Goal: Task Accomplishment & Management: Use online tool/utility

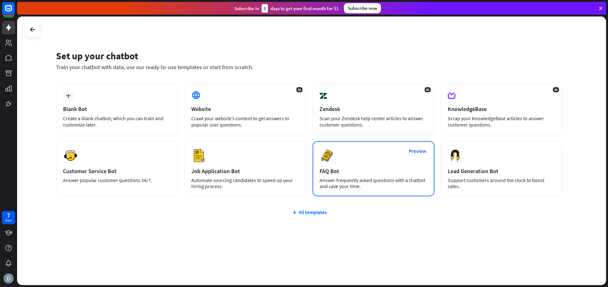
click at [362, 184] on div "Answer frequently asked questions with a chatbot and save your time." at bounding box center [374, 183] width 108 height 12
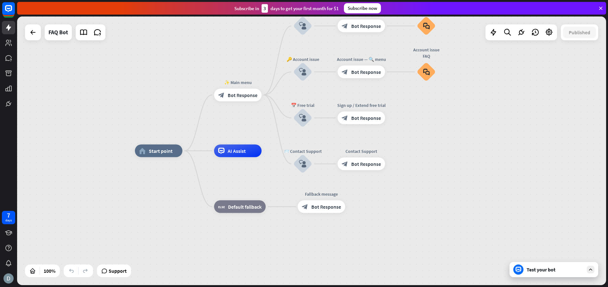
click at [569, 273] on div "Test your bot" at bounding box center [554, 269] width 89 height 15
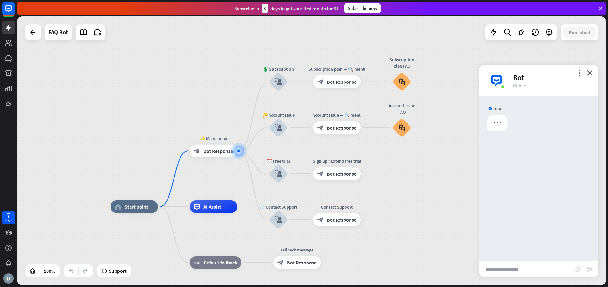
drag, startPoint x: 528, startPoint y: 87, endPoint x: 495, endPoint y: 67, distance: 38.7
click at [495, 67] on div "more_vert close Bot Online" at bounding box center [539, 81] width 119 height 32
drag, startPoint x: 495, startPoint y: 67, endPoint x: 541, endPoint y: 86, distance: 49.4
click at [541, 86] on div "more_vert close Bot Online" at bounding box center [539, 81] width 119 height 32
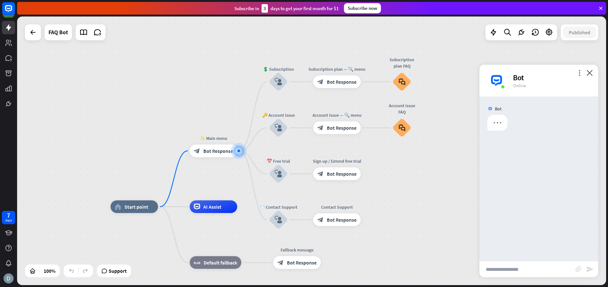
click at [541, 86] on div "Online" at bounding box center [552, 85] width 78 height 6
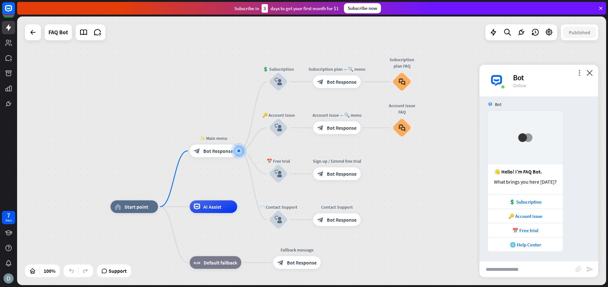
drag, startPoint x: 541, startPoint y: 86, endPoint x: 496, endPoint y: 70, distance: 47.4
click at [496, 70] on div "more_vert close Bot Online" at bounding box center [539, 81] width 119 height 32
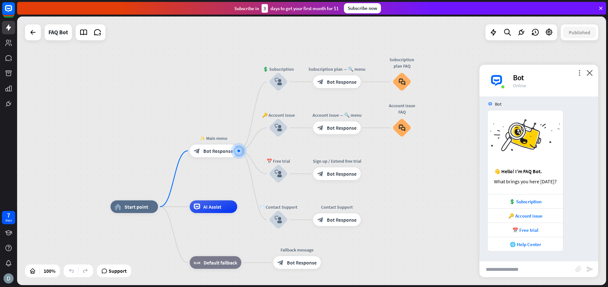
drag, startPoint x: 496, startPoint y: 70, endPoint x: 527, endPoint y: 79, distance: 32.4
click at [527, 79] on div "more_vert close Bot Online" at bounding box center [539, 81] width 119 height 32
click at [527, 79] on div "Bot" at bounding box center [552, 78] width 78 height 10
drag, startPoint x: 526, startPoint y: 80, endPoint x: 508, endPoint y: 68, distance: 21.9
click at [508, 68] on div "more_vert close Bot Online" at bounding box center [539, 81] width 119 height 32
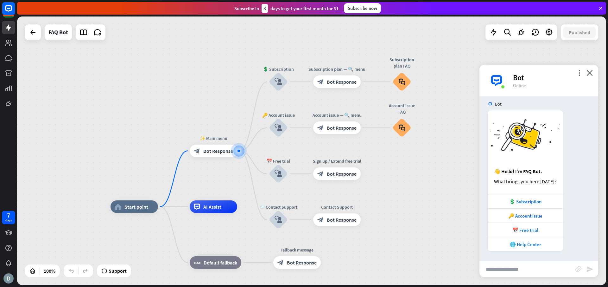
click at [569, 258] on div "Bot 👋 Hello! I’m FAQ Bot. What brings you here [DATE]? 💲 Subscription 🔑 Account…" at bounding box center [539, 178] width 119 height 164
drag, startPoint x: 569, startPoint y: 254, endPoint x: 490, endPoint y: 145, distance: 134.8
click at [497, 154] on div "Bot 👋 Hello! I’m FAQ Bot. What brings you here [DATE]? 💲 Subscription 🔑 Account…" at bounding box center [539, 178] width 119 height 164
click at [483, 132] on div at bounding box center [482, 180] width 5 height 141
drag, startPoint x: 485, startPoint y: 126, endPoint x: 544, endPoint y: 198, distance: 93.7
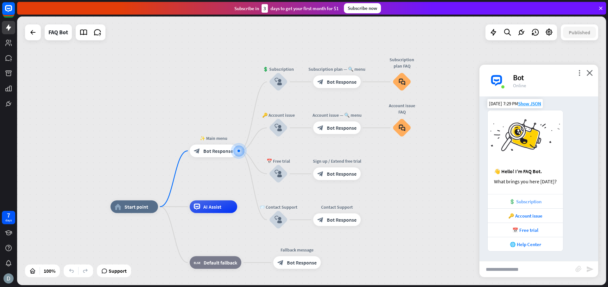
click at [539, 194] on div "👋 Hello! I’m FAQ Bot. What brings you here [DATE]? 💲 Subscription 🔑 Account iss…" at bounding box center [539, 180] width 119 height 141
click at [579, 209] on div "👋 Hello! I’m FAQ Bot. What brings you here [DATE]? 💲 Subscription 🔑 Account iss…" at bounding box center [539, 180] width 119 height 141
click at [564, 186] on div "👋 Hello! I’m FAQ Bot. What brings you here [DATE]? 💲 Subscription 🔑 Account iss…" at bounding box center [539, 180] width 119 height 141
click at [483, 121] on div at bounding box center [482, 180] width 5 height 141
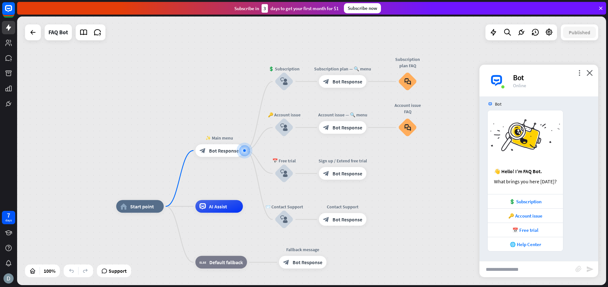
drag, startPoint x: 575, startPoint y: 281, endPoint x: 585, endPoint y: 277, distance: 10.7
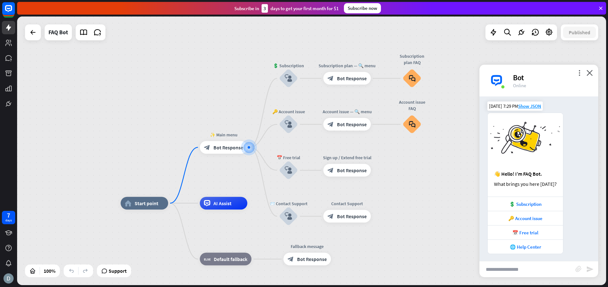
scroll to position [0, 0]
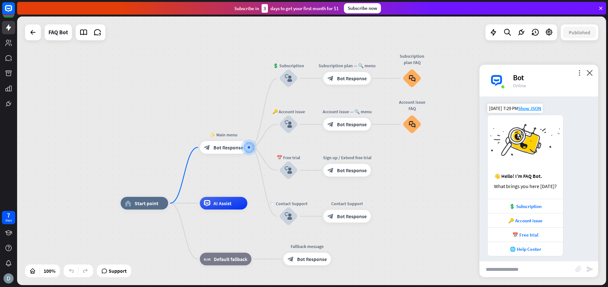
click at [582, 169] on div "👋 Hello! I’m FAQ Bot. What brings you here [DATE]? 💲 Subscription 🔑 Account iss…" at bounding box center [539, 185] width 119 height 141
click at [563, 190] on div "👋 Hello! I’m FAQ Bot. What brings you here [DATE]?" at bounding box center [525, 184] width 75 height 30
click at [565, 103] on div "Bot" at bounding box center [539, 109] width 119 height 12
click at [523, 108] on span "Show JSON" at bounding box center [529, 108] width 23 height 6
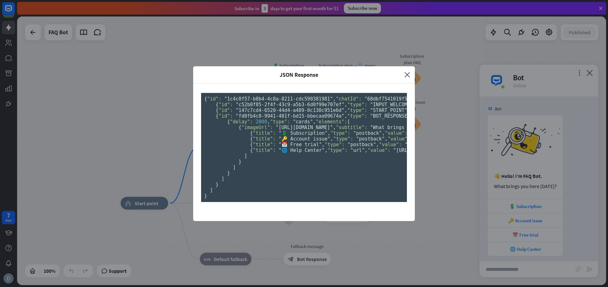
scroll to position [168, 0]
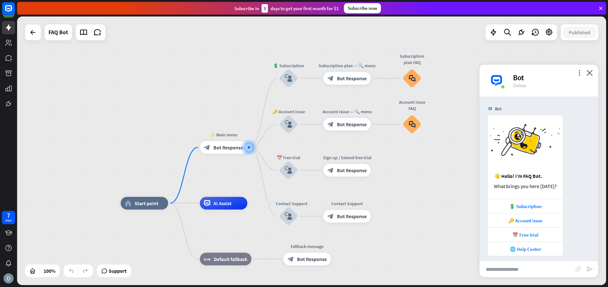
click at [542, 104] on div "JSON Response close { "id": "1c4c0f57-b8b4-4c8a-8211-cdc590381981" , "chatId": …" at bounding box center [304, 143] width 608 height 287
click at [518, 109] on span "Show JSON" at bounding box center [529, 108] width 23 height 6
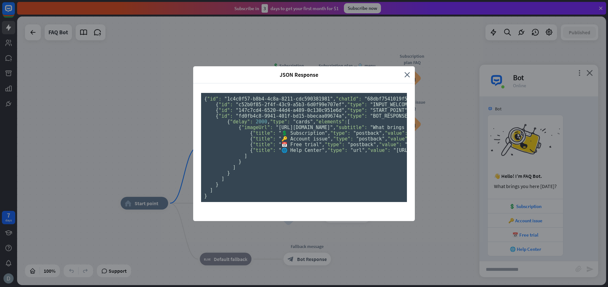
scroll to position [51, 0]
click at [255, 148] on pre "{ "id": "1c4c0f57-b8b4-4c8a-8211-cdc590381981" , "chatId": "68dbf7541019f50007d…" at bounding box center [304, 147] width 206 height 109
drag, startPoint x: 244, startPoint y: 132, endPoint x: 316, endPoint y: 161, distance: 77.9
click at [299, 157] on pre "{ "id": "1c4c0f57-b8b4-4c8a-8211-cdc590381981" , "chatId": "68dbf7541019f50007d…" at bounding box center [304, 147] width 206 height 109
click at [322, 162] on pre "{ "id": "1c4c0f57-b8b4-4c8a-8211-cdc590381981" , "chatId": "68dbf7541019f50007d…" at bounding box center [304, 147] width 206 height 109
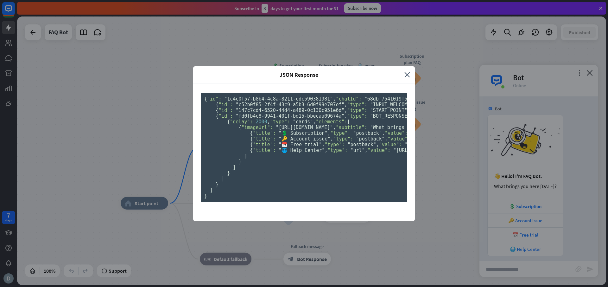
drag, startPoint x: 283, startPoint y: 169, endPoint x: 284, endPoint y: 173, distance: 4.0
click at [284, 173] on pre "{ "id": "1c4c0f57-b8b4-4c8a-8211-cdc590381981" , "chatId": "68dbf7541019f50007d…" at bounding box center [304, 147] width 206 height 109
click at [275, 179] on pre "{ "id": "1c4c0f57-b8b4-4c8a-8211-cdc590381981" , "chatId": "68dbf7541019f50007d…" at bounding box center [304, 147] width 206 height 109
drag, startPoint x: 269, startPoint y: 174, endPoint x: 302, endPoint y: 183, distance: 34.1
click at [293, 180] on pre "{ "id": "1c4c0f57-b8b4-4c8a-8211-cdc590381981" , "chatId": "68dbf7541019f50007d…" at bounding box center [304, 147] width 206 height 109
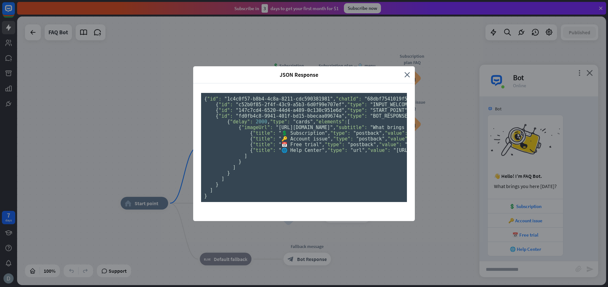
click at [485, 130] on span ""👋 Hello! I’m FAQ Bot."" at bounding box center [519, 128] width 69 height 6
drag, startPoint x: 291, startPoint y: 186, endPoint x: 339, endPoint y: 180, distance: 48.5
click at [331, 180] on pre "{ "id": "1c4c0f57-b8b4-4c8a-8211-cdc590381981" , "chatId": "68dbf7541019f50007d…" at bounding box center [304, 147] width 206 height 109
click at [370, 130] on span ""What brings you here [DATE]?"" at bounding box center [413, 128] width 86 height 6
drag, startPoint x: 346, startPoint y: 184, endPoint x: 288, endPoint y: 175, distance: 58.8
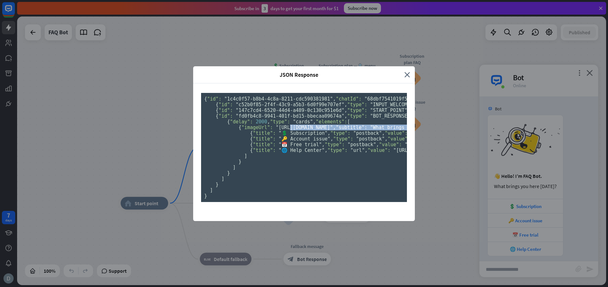
click at [290, 175] on pre "{ "id": "1c4c0f57-b8b4-4c8a-8211-cdc590381981" , "chatId": "68dbf7541019f50007d…" at bounding box center [304, 147] width 206 height 109
click at [279, 164] on pre "{ "id": "1c4c0f57-b8b4-4c8a-8211-cdc590381981" , "chatId": "68dbf7541019f50007d…" at bounding box center [304, 147] width 206 height 109
drag, startPoint x: 273, startPoint y: 160, endPoint x: 331, endPoint y: 163, distance: 58.7
click at [485, 130] on span ""👋 Hello! I’m FAQ Bot."" at bounding box center [519, 128] width 69 height 6
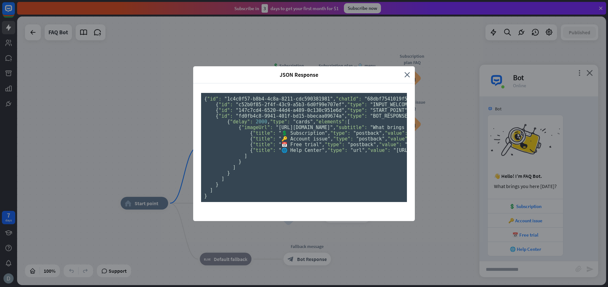
click at [332, 163] on pre "{ "id": "1c4c0f57-b8b4-4c8a-8211-cdc590381981" , "chatId": "68dbf7541019f50007d…" at bounding box center [304, 147] width 206 height 109
drag, startPoint x: 333, startPoint y: 162, endPoint x: 267, endPoint y: 162, distance: 66.2
click at [267, 162] on pre "{ "id": "1c4c0f57-b8b4-4c8a-8211-cdc590381981" , "chatId": "68dbf7541019f50007d…" at bounding box center [304, 147] width 206 height 109
click at [267, 161] on pre "{ "id": "1c4c0f57-b8b4-4c8a-8211-cdc590381981" , "chatId": "68dbf7541019f50007d…" at bounding box center [304, 147] width 206 height 109
drag, startPoint x: 258, startPoint y: 160, endPoint x: 331, endPoint y: 167, distance: 74.1
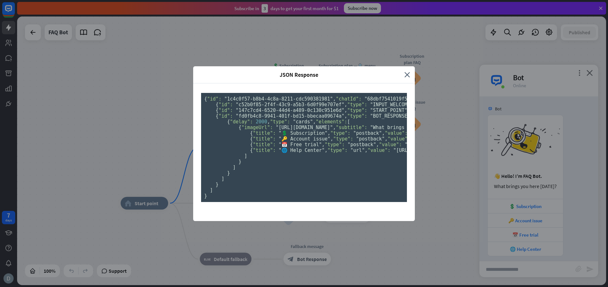
click at [331, 167] on pre "{ "id": "1c4c0f57-b8b4-4c8a-8211-cdc590381981" , "chatId": "68dbf7541019f50007d…" at bounding box center [304, 147] width 206 height 109
click at [331, 166] on pre "{ "id": "1c4c0f57-b8b4-4c8a-8211-cdc590381981" , "chatId": "68dbf7541019f50007d…" at bounding box center [304, 147] width 206 height 109
drag, startPoint x: 334, startPoint y: 162, endPoint x: 267, endPoint y: 163, distance: 66.6
click at [485, 130] on span ""👋 Hello! I’m FAQ Bot."" at bounding box center [519, 128] width 69 height 6
click at [267, 163] on pre "{ "id": "1c4c0f57-b8b4-4c8a-8211-cdc590381981" , "chatId": "68dbf7541019f50007d…" at bounding box center [304, 147] width 206 height 109
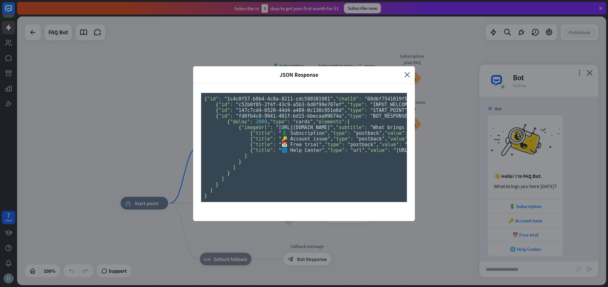
drag, startPoint x: 266, startPoint y: 163, endPoint x: 325, endPoint y: 162, distance: 58.9
click at [306, 162] on pre "{ "id": "1c4c0f57-b8b4-4c8a-8211-cdc590381981" , "chatId": "68dbf7541019f50007d…" at bounding box center [304, 147] width 206 height 109
click at [485, 130] on span ""👋 Hello! I’m FAQ Bot."" at bounding box center [519, 128] width 69 height 6
click at [370, 130] on span ""What brings you here [DATE]?"" at bounding box center [413, 128] width 86 height 6
drag, startPoint x: 350, startPoint y: 155, endPoint x: 285, endPoint y: 156, distance: 64.7
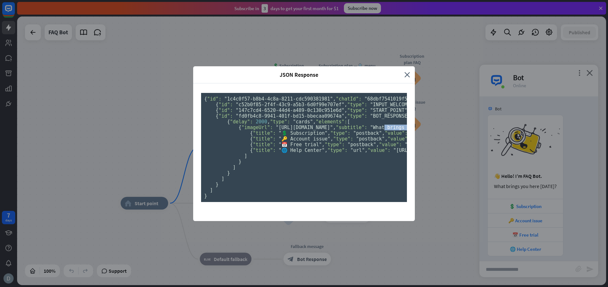
click at [370, 130] on span ""What brings you here [DATE]?"" at bounding box center [413, 128] width 86 height 6
drag, startPoint x: 285, startPoint y: 155, endPoint x: 264, endPoint y: 155, distance: 20.9
click at [370, 130] on span ""What brings you here [DATE]?"" at bounding box center [413, 128] width 86 height 6
drag, startPoint x: 264, startPoint y: 155, endPoint x: 344, endPoint y: 161, distance: 80.1
click at [318, 155] on pre "{ "id": "1c4c0f57-b8b4-4c8a-8211-cdc590381981" , "chatId": "68dbf7541019f50007d…" at bounding box center [304, 147] width 206 height 109
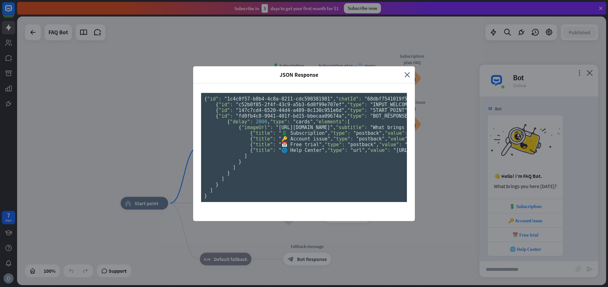
drag, startPoint x: 344, startPoint y: 161, endPoint x: 358, endPoint y: 166, distance: 14.8
click at [345, 162] on pre "{ "id": "1c4c0f57-b8b4-4c8a-8211-cdc590381981" , "chatId": "68dbf7541019f50007d…" at bounding box center [304, 147] width 206 height 109
drag, startPoint x: 234, startPoint y: 148, endPoint x: 301, endPoint y: 170, distance: 71.2
click at [299, 170] on pre "{ "id": "1c4c0f57-b8b4-4c8a-8211-cdc590381981" , "chatId": "68dbf7541019f50007d…" at bounding box center [304, 147] width 206 height 109
drag, startPoint x: 305, startPoint y: 172, endPoint x: 251, endPoint y: 151, distance: 57.5
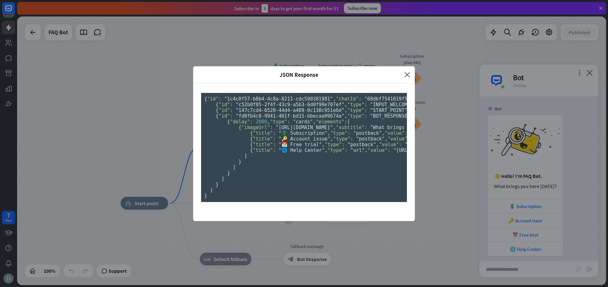
click at [253, 151] on pre "{ "id": "1c4c0f57-b8b4-4c8a-8211-cdc590381981" , "chatId": "68dbf7541019f50007d…" at bounding box center [304, 147] width 206 height 109
click at [247, 130] on span ""imageUrl":" at bounding box center [256, 128] width 31 height 6
drag, startPoint x: 239, startPoint y: 147, endPoint x: 300, endPoint y: 172, distance: 66.2
click at [300, 172] on pre "{ "id": "1c4c0f57-b8b4-4c8a-8211-cdc590381981" , "chatId": "68dbf7541019f50007d…" at bounding box center [304, 147] width 206 height 109
click at [359, 165] on pre "{ "id": "1c4c0f57-b8b4-4c8a-8211-cdc590381981" , "chatId": "68dbf7541019f50007d…" at bounding box center [304, 147] width 206 height 109
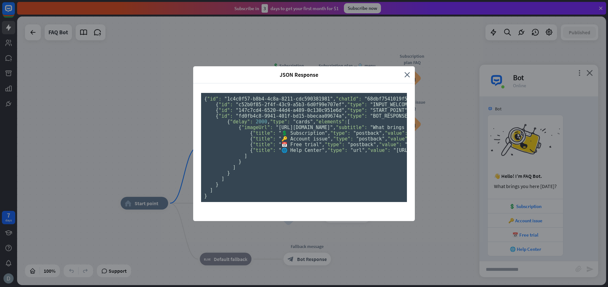
drag, startPoint x: 319, startPoint y: 155, endPoint x: 240, endPoint y: 148, distance: 80.2
click at [240, 148] on pre "{ "id": "1c4c0f57-b8b4-4c8a-8211-cdc590381981" , "chatId": "68dbf7541019f50007d…" at bounding box center [304, 147] width 206 height 109
click at [227, 151] on pre "{ "id": "1c4c0f57-b8b4-4c8a-8211-cdc590381981" , "chatId": "68dbf7541019f50007d…" at bounding box center [304, 147] width 206 height 109
drag, startPoint x: 227, startPoint y: 150, endPoint x: 344, endPoint y: 164, distance: 118.0
click at [343, 164] on pre "{ "id": "1c4c0f57-b8b4-4c8a-8211-cdc590381981" , "chatId": "68dbf7541019f50007d…" at bounding box center [304, 147] width 206 height 109
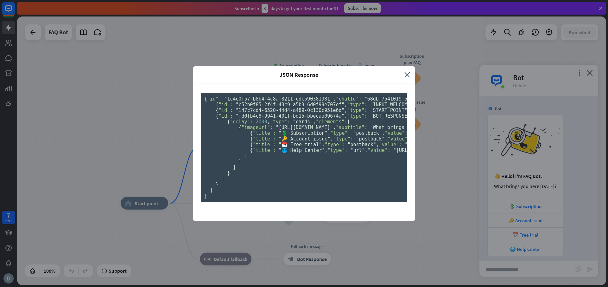
click at [344, 164] on pre "{ "id": "1c4c0f57-b8b4-4c8a-8211-cdc590381981" , "chatId": "68dbf7541019f50007d…" at bounding box center [304, 147] width 206 height 109
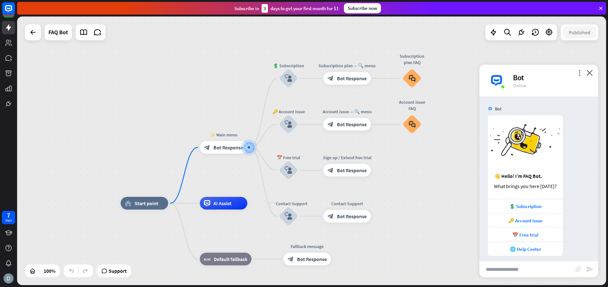
click at [472, 123] on div "JSON Response close { "id": "1c4c0f57-b8b4-4c8a-8211-cdc590381981" , "chatId": …" at bounding box center [304, 143] width 608 height 287
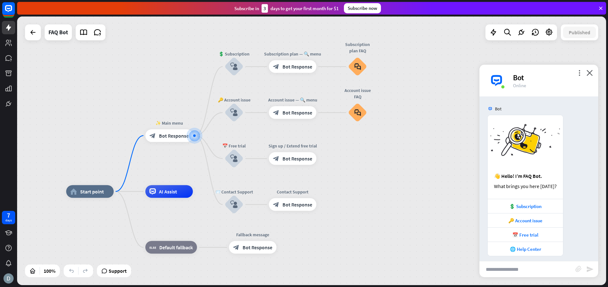
drag, startPoint x: 218, startPoint y: 76, endPoint x: 179, endPoint y: 68, distance: 40.2
click at [179, 68] on div "home_2 Start point ✨ Main menu block_bot_response Bot Response 💲 Subscription b…" at bounding box center [311, 150] width 589 height 268
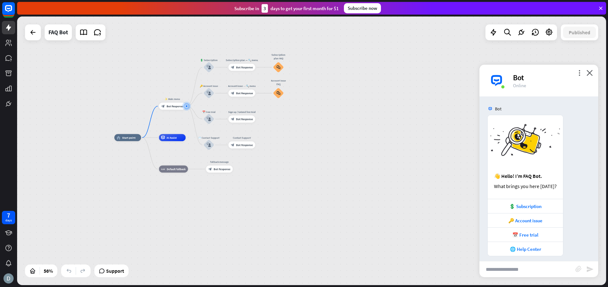
drag, startPoint x: 175, startPoint y: 69, endPoint x: 236, endPoint y: 77, distance: 62.0
click at [235, 75] on div "home_2 Start point ✨ Main menu block_bot_response Bot Response 💲 Subscription b…" at bounding box center [311, 150] width 589 height 268
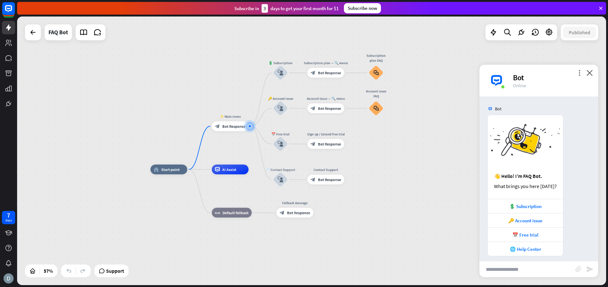
drag, startPoint x: 232, startPoint y: 70, endPoint x: 212, endPoint y: 58, distance: 23.4
click at [212, 58] on div "home_2 Start point ✨ Main menu block_bot_response Bot Response 💲 Subscription b…" at bounding box center [311, 150] width 589 height 268
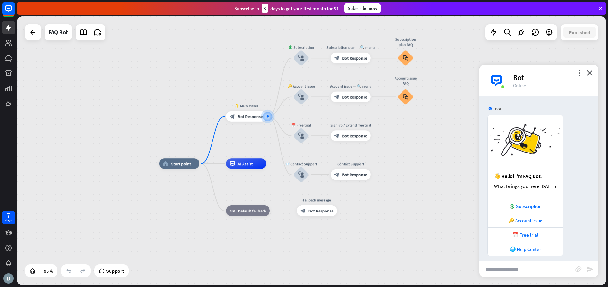
drag, startPoint x: 226, startPoint y: 62, endPoint x: 240, endPoint y: 68, distance: 15.2
click at [236, 65] on div "home_2 Start point ✨ Main menu block_bot_response Bot Response 💲 Subscription b…" at bounding box center [311, 150] width 589 height 268
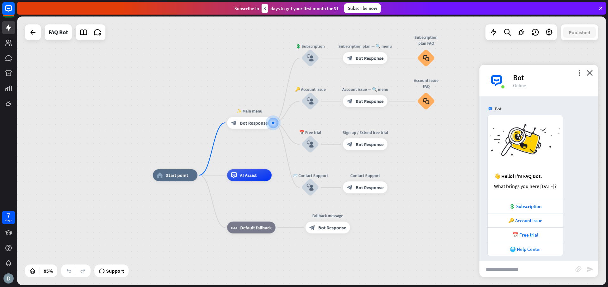
drag, startPoint x: 224, startPoint y: 68, endPoint x: 175, endPoint y: 85, distance: 52.6
click at [175, 85] on div "home_2 Start point ✨ Main menu block_bot_response Bot Response 💲 Subscription b…" at bounding box center [311, 150] width 589 height 268
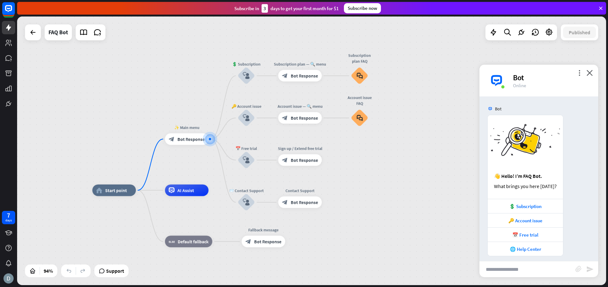
drag, startPoint x: 183, startPoint y: 82, endPoint x: 256, endPoint y: 77, distance: 73.4
click at [251, 77] on div "home_2 Start point ✨ Main menu block_bot_response Bot Response 💲 Subscription b…" at bounding box center [311, 150] width 589 height 268
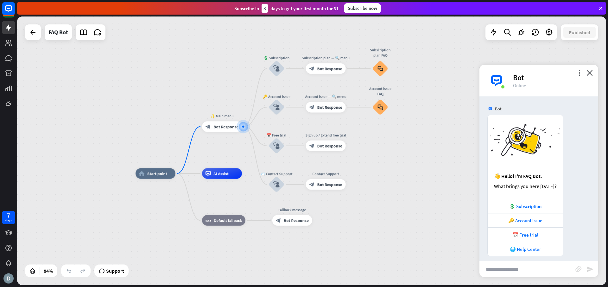
click at [214, 76] on div "home_2 Start point ✨ Main menu block_bot_response Bot Response 💲 Subscription b…" at bounding box center [311, 150] width 589 height 268
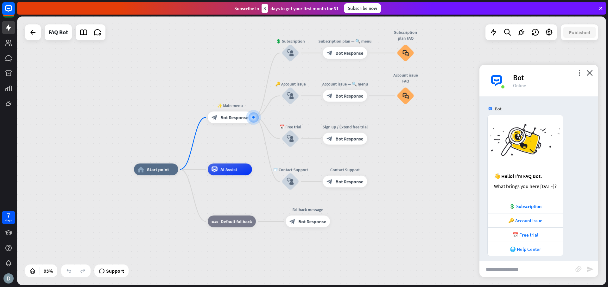
drag, startPoint x: 221, startPoint y: 62, endPoint x: 221, endPoint y: 58, distance: 4.4
click at [221, 60] on div "home_2 Start point ✨ Main menu block_bot_response Bot Response 💲 Subscription b…" at bounding box center [311, 150] width 589 height 268
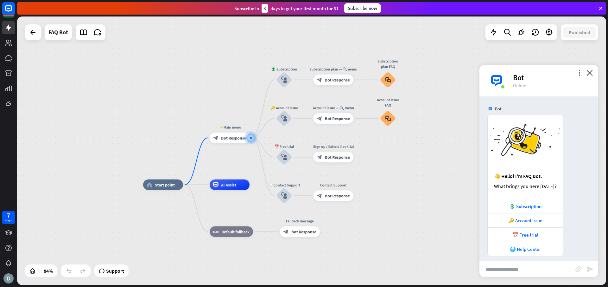
drag, startPoint x: 232, startPoint y: 87, endPoint x: 233, endPoint y: 91, distance: 4.6
click at [233, 90] on div "home_2 Start point ✨ Main menu block_bot_response Bot Response 💲 Subscription b…" at bounding box center [311, 150] width 589 height 268
drag, startPoint x: 240, startPoint y: 97, endPoint x: 240, endPoint y: 73, distance: 24.4
click at [240, 74] on div "home_2 Start point ✨ Main menu block_bot_response Bot Response 💲 Subscription b…" at bounding box center [311, 150] width 589 height 268
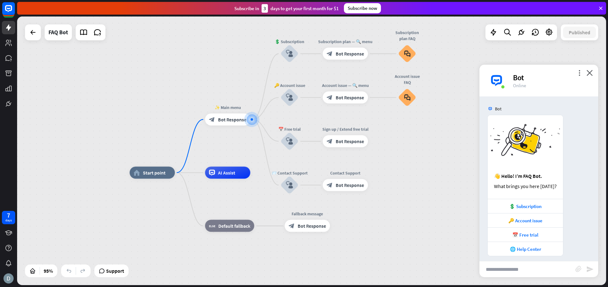
drag, startPoint x: 241, startPoint y: 75, endPoint x: 237, endPoint y: 94, distance: 19.5
click at [236, 96] on div "home_2 Start point ✨ Main menu block_bot_response Bot Response 💲 Subscription b…" at bounding box center [311, 150] width 589 height 268
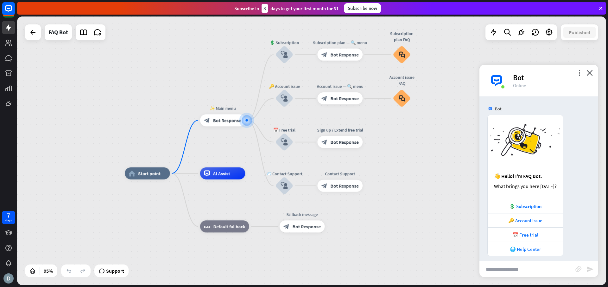
drag, startPoint x: 238, startPoint y: 85, endPoint x: 239, endPoint y: 66, distance: 19.3
click at [239, 66] on div "home_2 Start point ✨ Main menu block_bot_response Bot Response 💲 Subscription b…" at bounding box center [311, 150] width 589 height 268
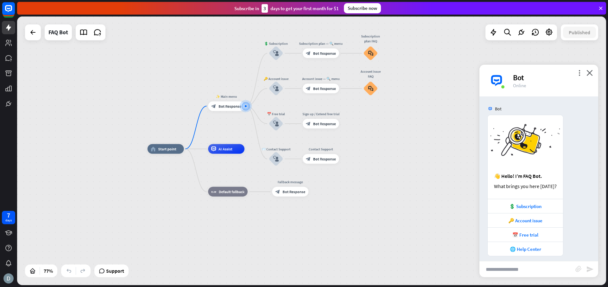
drag
click at [236, 84] on div "home_2 Start point ✨ Main menu block_bot_response Bot Response 💲 Subscription b…" at bounding box center [311, 150] width 589 height 268
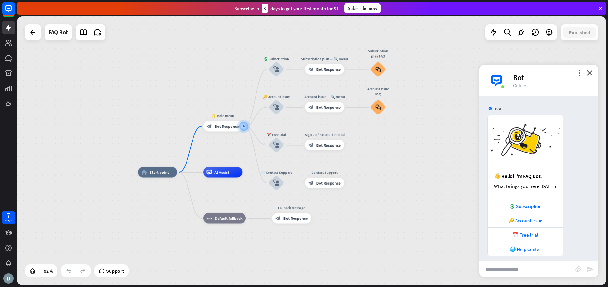
click at [241, 100] on div "home_2 Start point ✨ Main menu block_bot_response Bot Response 💲 Subscription b…" at bounding box center [311, 150] width 589 height 268
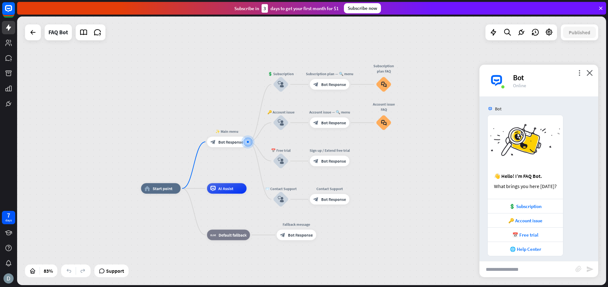
click at [241, 72] on div "home_2 Start point ✨ Main menu block_bot_response Bot Response 💲 Subscription b…" at bounding box center [311, 150] width 589 height 268
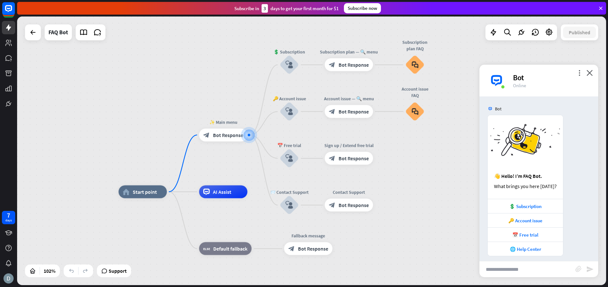
click at [241, 78] on div "home_2 Start point ✨ Main menu block_bot_response Bot Response 💲 Subscription b…" at bounding box center [311, 150] width 589 height 268
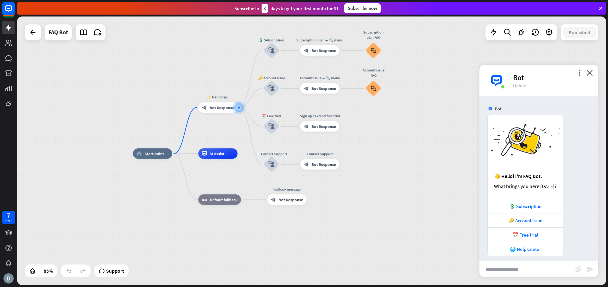
click at [230, 59] on div "home_2 Start point ✨ Main menu block_bot_response Bot Response 💲 Subscription b…" at bounding box center [311, 150] width 589 height 268
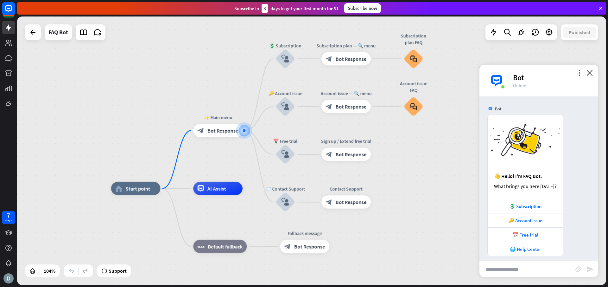
click at [237, 77] on div "home_2 Start point ✨ Main menu block_bot_response Bot Response 💲 Subscription b…" at bounding box center [311, 150] width 589 height 268
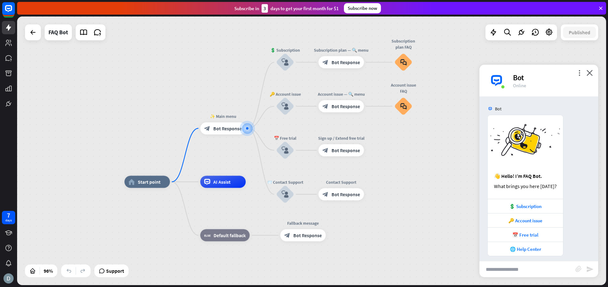
click at [160, 49] on div "home_2 Start point ✨ Main menu block_bot_response Bot Response 💲 Subscription b…" at bounding box center [311, 150] width 589 height 268
click at [177, 74] on div "home_2 Start point ✨ Main menu block_bot_response Bot Response 💲 Subscription b…" at bounding box center [311, 150] width 589 height 268
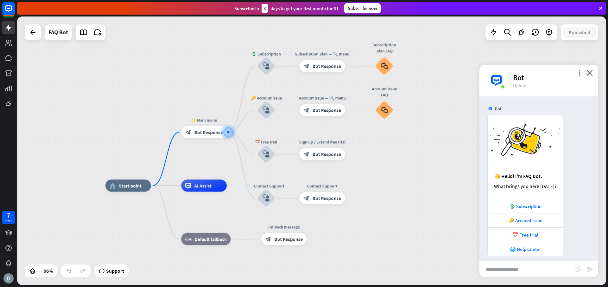
click at [172, 83] on div "home_2 Start point ✨ Main menu block_bot_response Bot Response 💲 Subscription b…" at bounding box center [311, 150] width 589 height 268
click at [170, 82] on div "home_2 Start point ✨ Main menu block_bot_response Bot Response 💲 Subscription b…" at bounding box center [311, 150] width 589 height 268
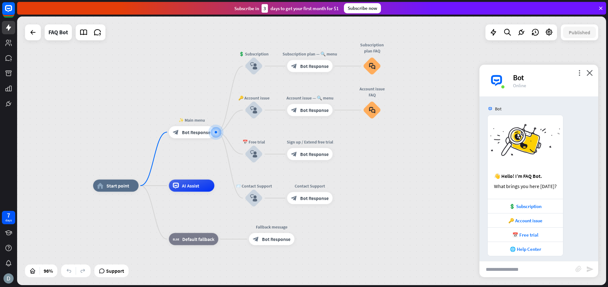
click at [166, 72] on div "home_2 Start point ✨ Main menu block_bot_response Bot Response 💲 Subscription b…" at bounding box center [311, 150] width 589 height 268
click at [144, 71] on div "home_2 Start point ✨ Main menu block_bot_response Bot Response 💲 Subscription b…" at bounding box center [311, 150] width 589 height 268
click at [582, 77] on div "Bot" at bounding box center [552, 78] width 78 height 10
click at [581, 74] on icon "more_vert" at bounding box center [580, 73] width 6 height 6
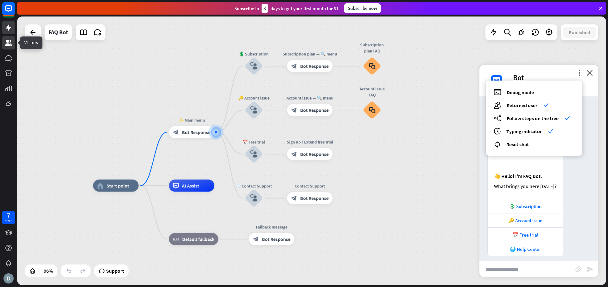
click at [13, 42] on link at bounding box center [8, 42] width 13 height 13
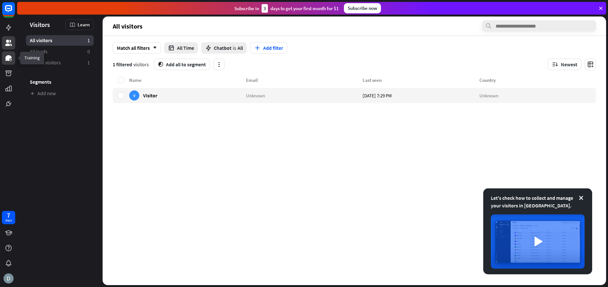
click at [10, 53] on link at bounding box center [8, 57] width 13 height 13
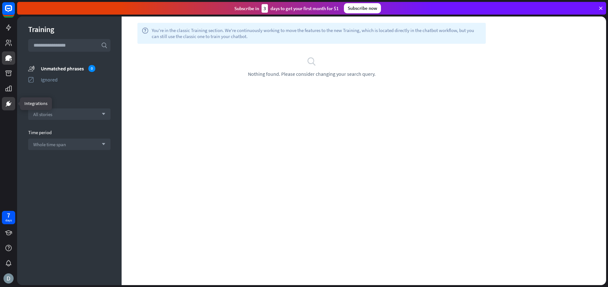
click at [11, 103] on icon at bounding box center [9, 104] width 8 height 8
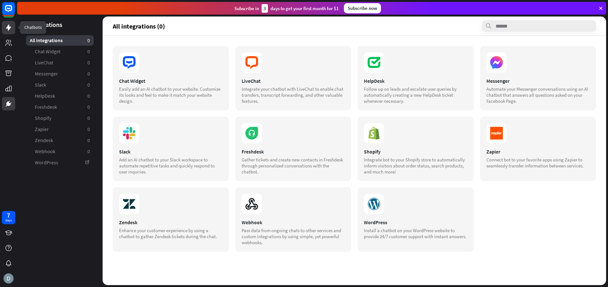
click at [10, 29] on icon at bounding box center [8, 27] width 5 height 6
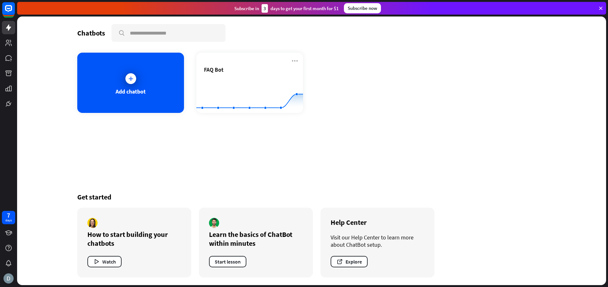
click at [15, 50] on div at bounding box center [8, 55] width 17 height 110
click at [9, 42] on icon at bounding box center [9, 43] width 8 height 8
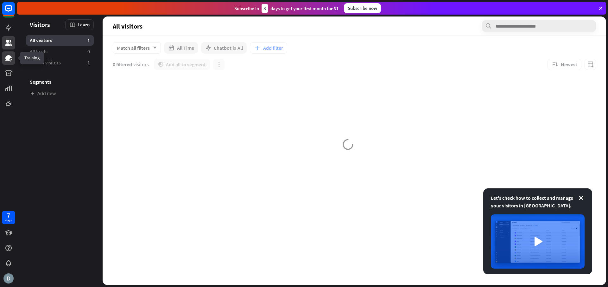
click at [3, 56] on link at bounding box center [8, 57] width 13 height 13
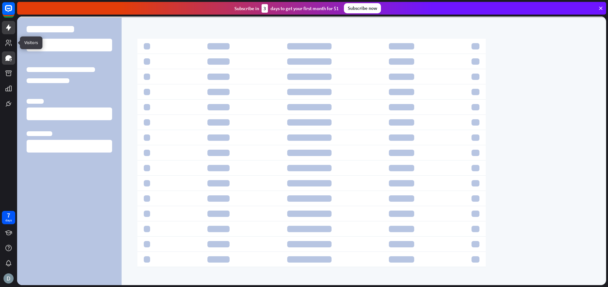
click at [11, 32] on link at bounding box center [8, 27] width 13 height 13
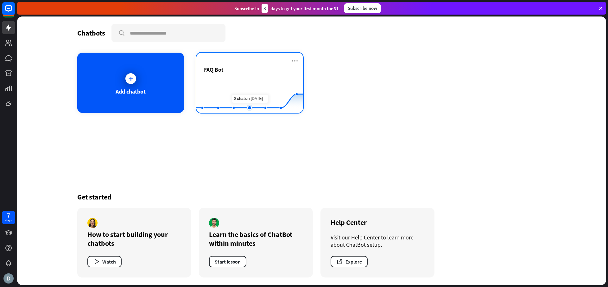
click at [247, 86] on rect at bounding box center [249, 97] width 107 height 40
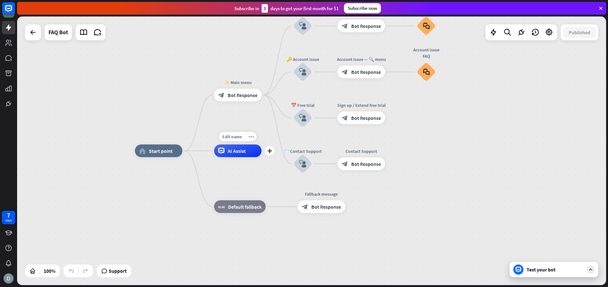
click at [245, 146] on div "AI Assist" at bounding box center [238, 151] width 48 height 13
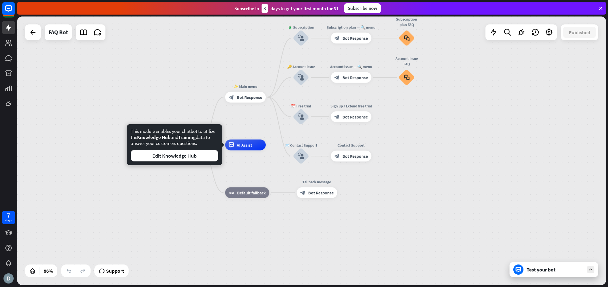
click at [144, 49] on div "home_2 Start point ✨ Main menu block_bot_response Bot Response 💲 Subscription b…" at bounding box center [311, 150] width 589 height 268
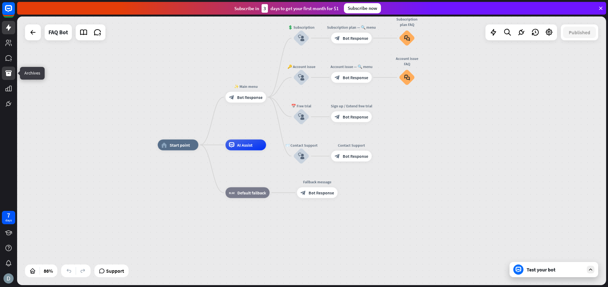
click at [12, 76] on icon at bounding box center [9, 73] width 8 height 8
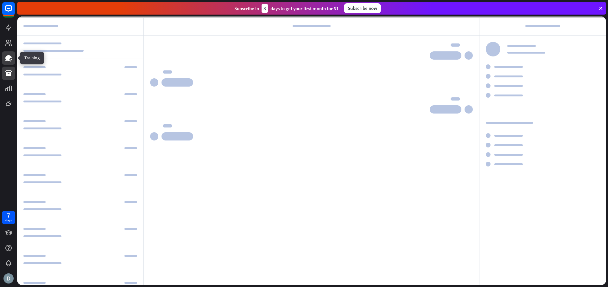
click at [8, 61] on icon at bounding box center [9, 58] width 8 height 8
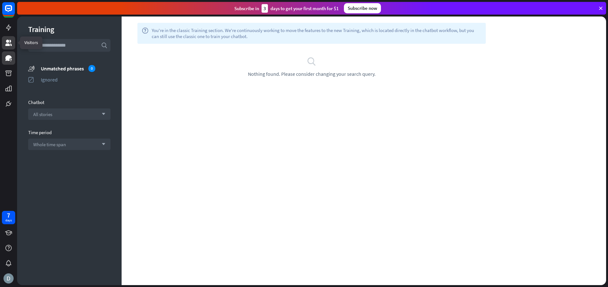
click at [10, 43] on icon at bounding box center [9, 43] width 8 height 8
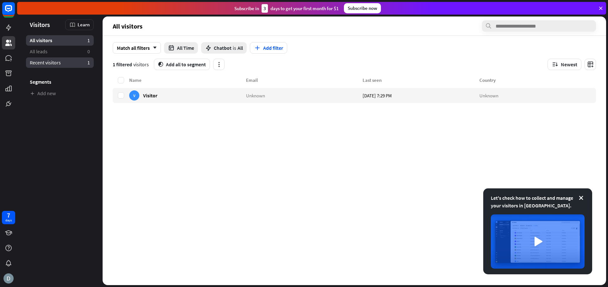
click at [55, 63] on span "Recent visitors" at bounding box center [45, 62] width 31 height 7
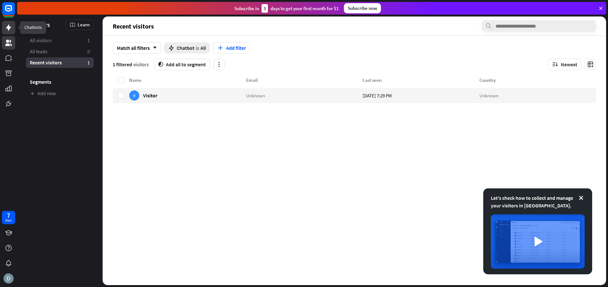
click at [9, 34] on link at bounding box center [8, 27] width 13 height 13
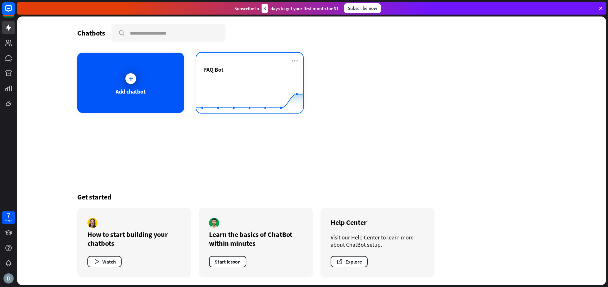
click at [217, 68] on span "FAQ Bot" at bounding box center [214, 69] width 20 height 7
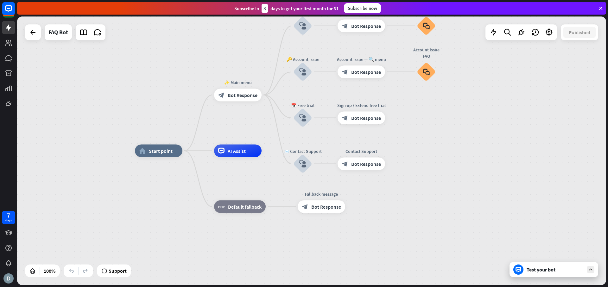
click at [559, 279] on div "home_2 Start point ✨ Main menu block_bot_response Bot Response 💲 Subscription b…" at bounding box center [429, 285] width 589 height 268
click at [559, 276] on div "Test your bot" at bounding box center [554, 269] width 89 height 15
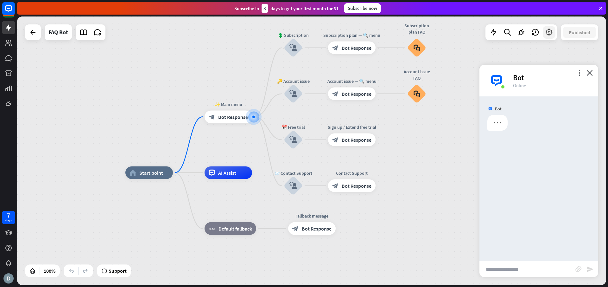
click at [549, 30] on icon at bounding box center [549, 32] width 8 height 8
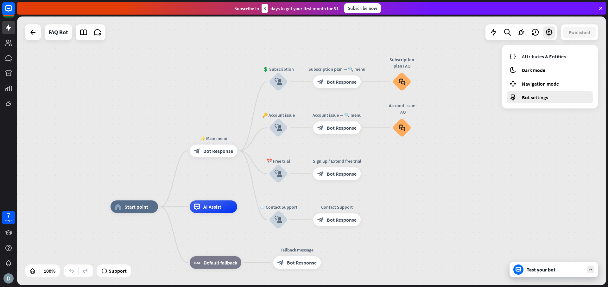
click at [545, 95] on span "Bot settings" at bounding box center [535, 97] width 26 height 6
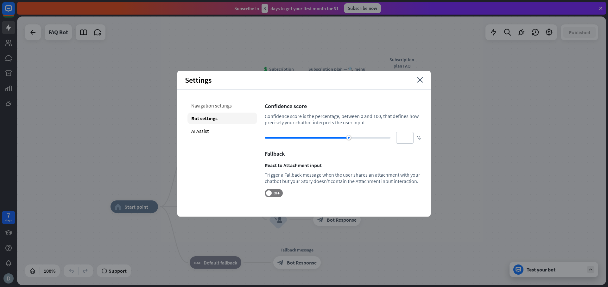
click at [236, 101] on div "Navigation settings" at bounding box center [223, 105] width 70 height 11
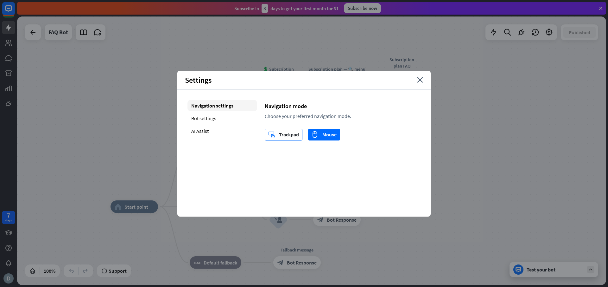
click at [286, 136] on div "trackpad Trackpad" at bounding box center [283, 134] width 31 height 11
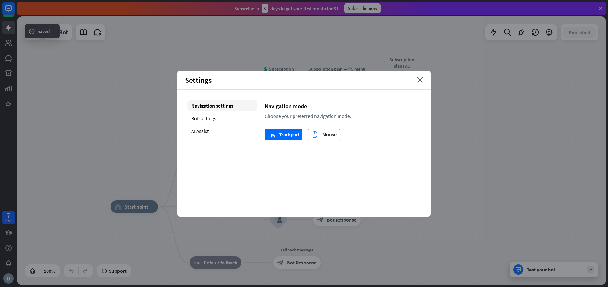
click at [334, 136] on div "mouse Mouse" at bounding box center [324, 134] width 25 height 11
click at [481, 114] on div at bounding box center [311, 150] width 589 height 268
